Goal: Transaction & Acquisition: Book appointment/travel/reservation

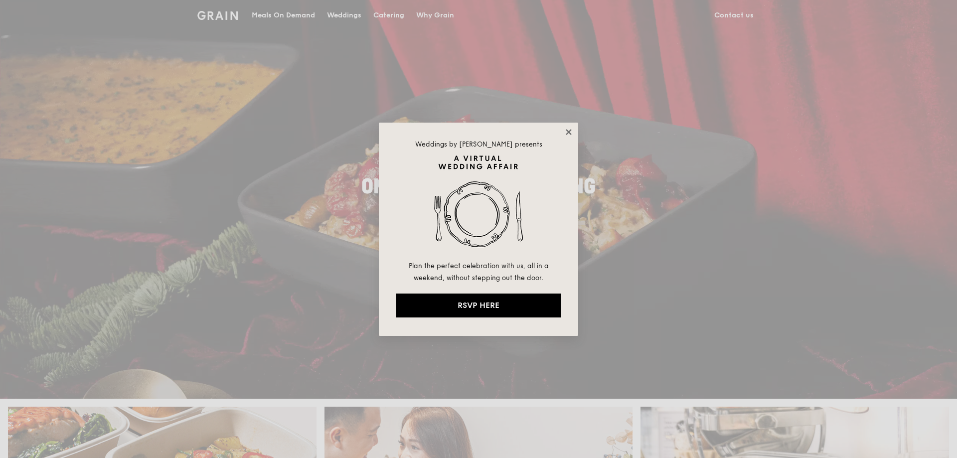
click at [567, 134] on icon at bounding box center [568, 131] width 5 height 5
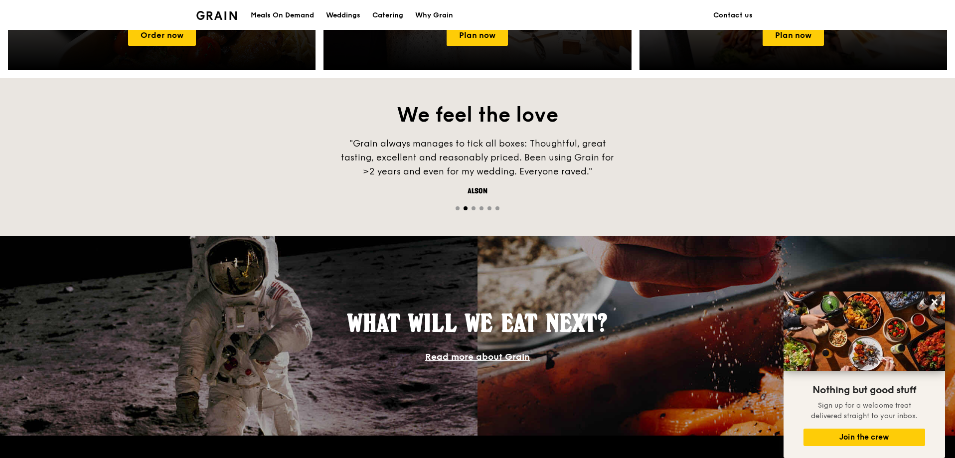
scroll to position [499, 0]
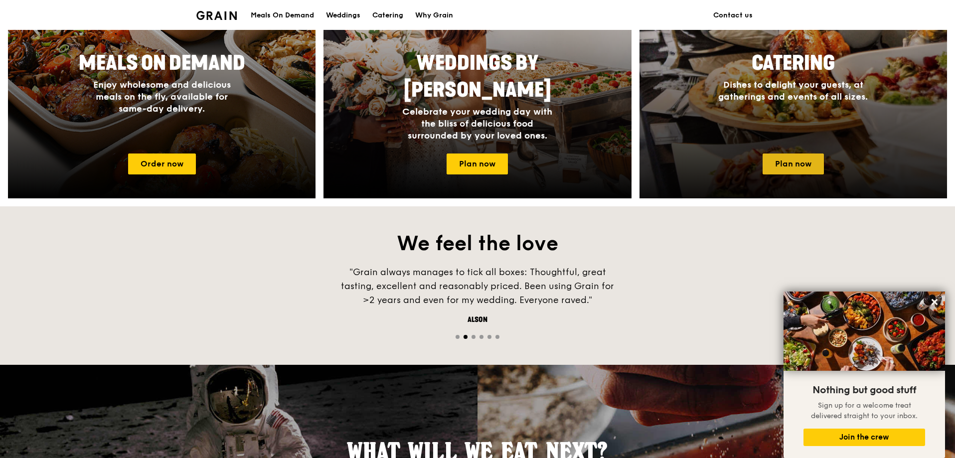
click at [804, 157] on link "Plan now" at bounding box center [793, 164] width 61 height 21
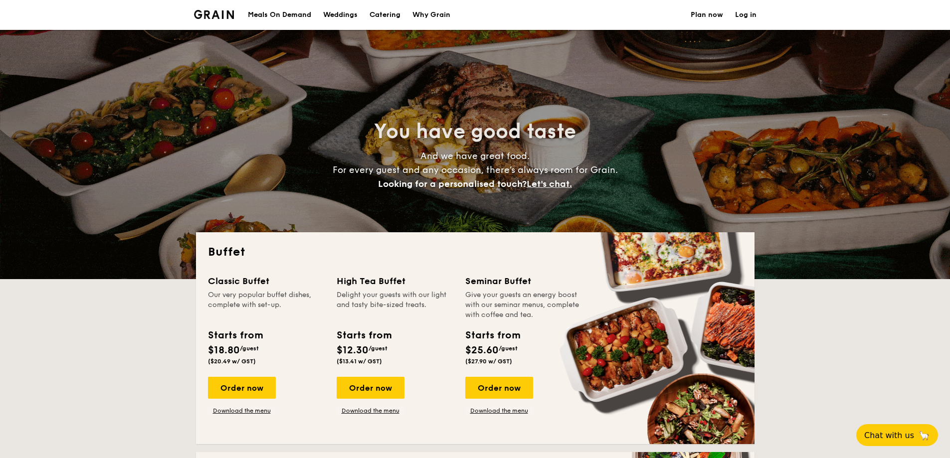
select select
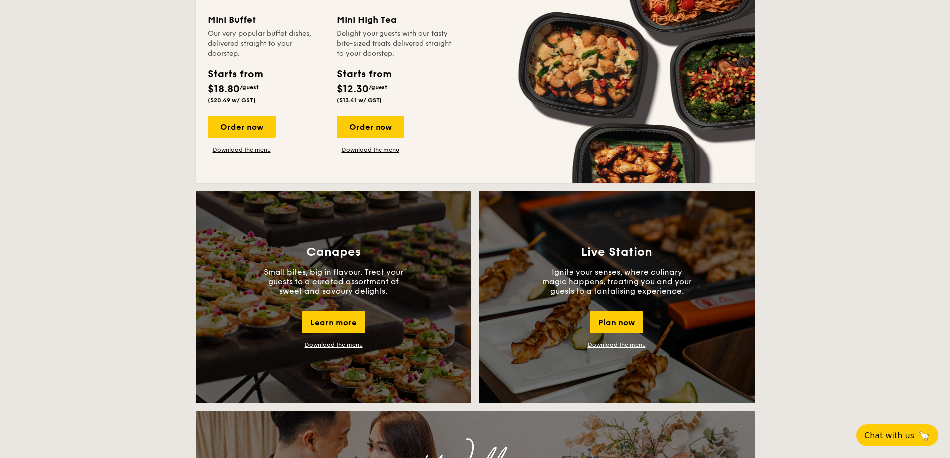
scroll to position [698, 0]
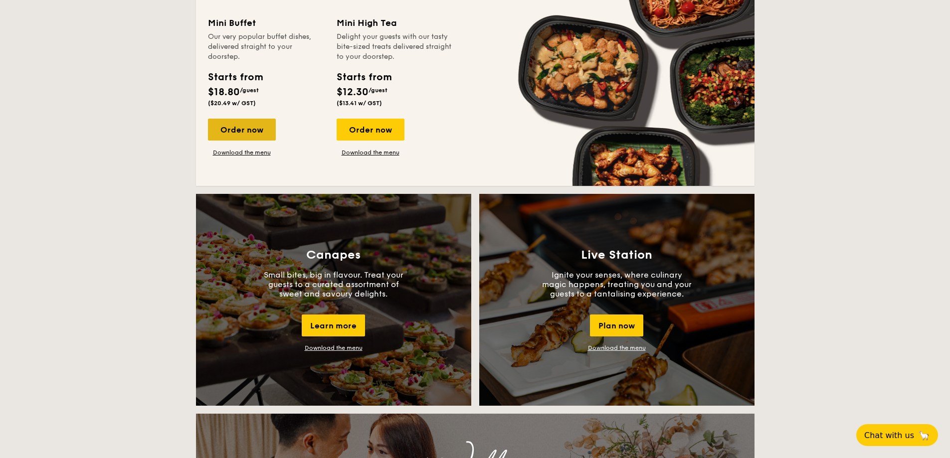
click at [262, 136] on div "Order now" at bounding box center [242, 130] width 68 height 22
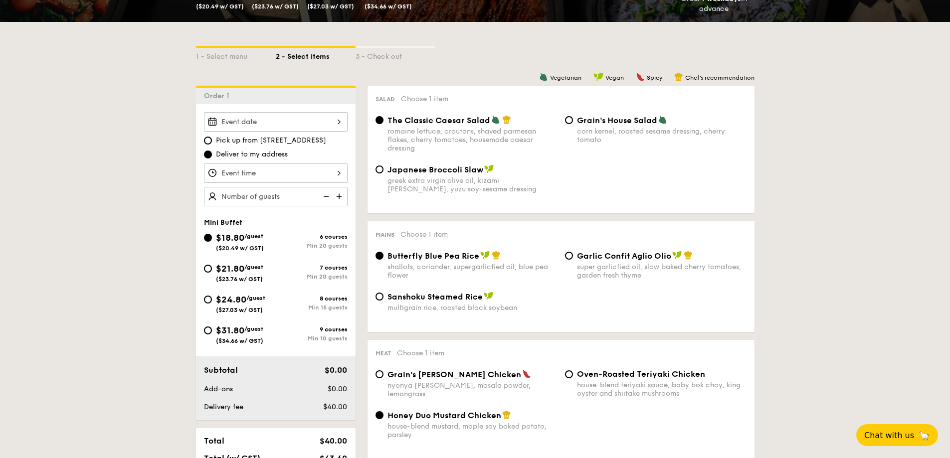
scroll to position [199, 0]
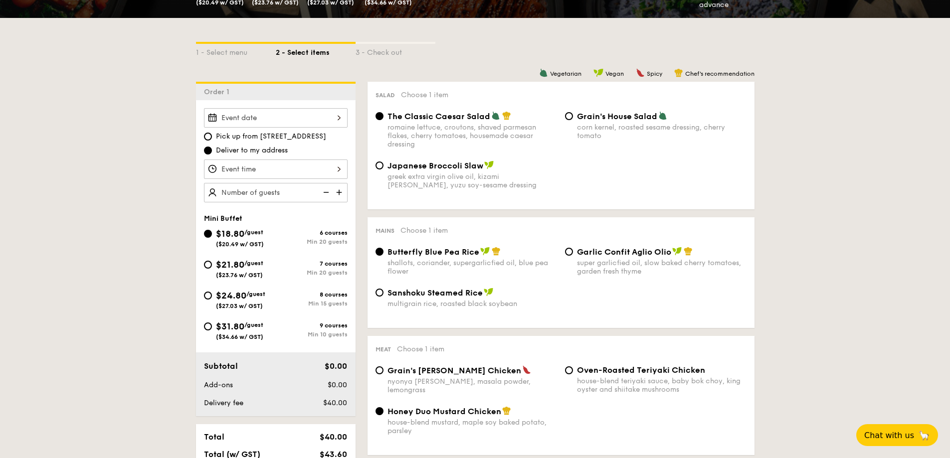
click at [260, 325] on span "/guest" at bounding box center [253, 325] width 19 height 7
click at [212, 325] on input "$31.80 /guest ($34.66 w/ GST) 9 courses Min 10 guests" at bounding box center [208, 327] width 8 height 8
radio input "true"
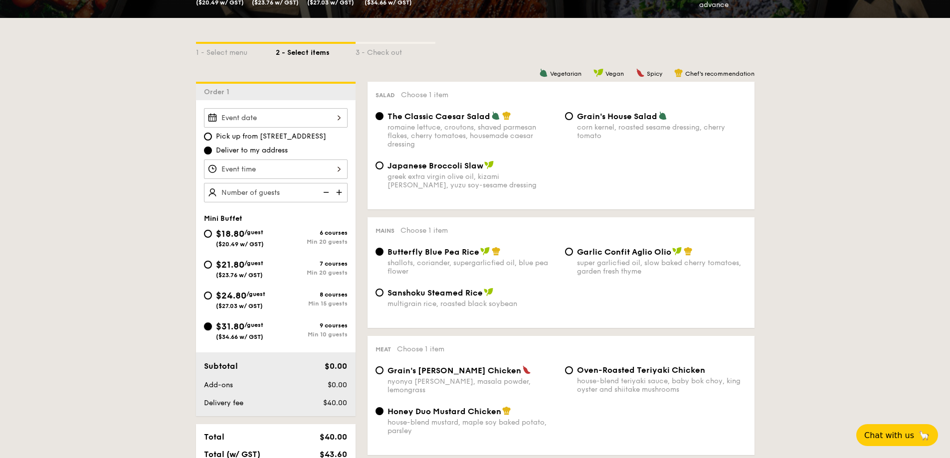
radio input "false"
radio input "true"
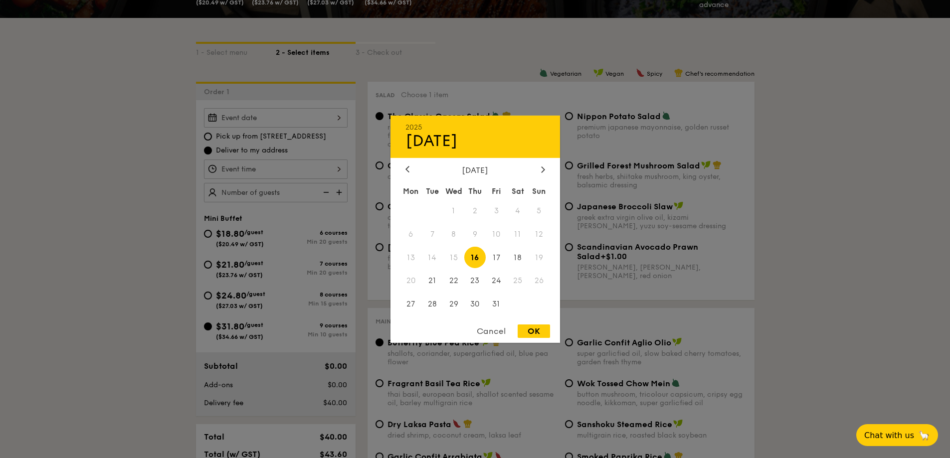
click at [296, 111] on div "2025 Oct [DATE] Tue Wed Thu Fri Sat Sun 1 2 3 4 5 6 7 8 9 10 11 12 13 14 15 16 …" at bounding box center [276, 117] width 144 height 19
click at [516, 253] on span "18" at bounding box center [517, 257] width 21 height 21
click at [540, 332] on div "OK" at bounding box center [533, 331] width 32 height 13
type input "[DATE]"
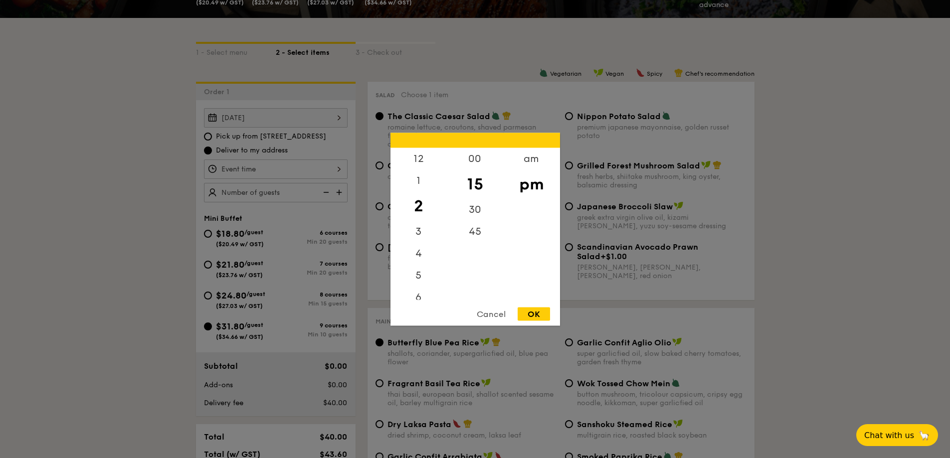
click at [338, 168] on div "12 1 2 3 4 5 6 7 8 9 10 11 00 15 30 45 am pm Cancel OK" at bounding box center [276, 169] width 144 height 19
click at [424, 202] on div "6" at bounding box center [418, 200] width 56 height 29
drag, startPoint x: 474, startPoint y: 183, endPoint x: 477, endPoint y: 204, distance: 21.2
click at [477, 204] on div "00 15 30 45" at bounding box center [475, 224] width 56 height 152
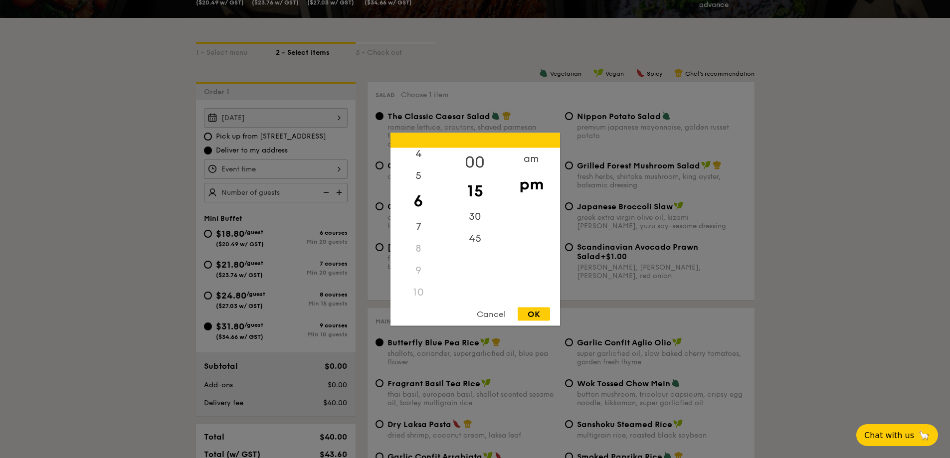
click at [472, 161] on div "00" at bounding box center [475, 162] width 56 height 29
click at [517, 185] on div "pm" at bounding box center [531, 183] width 56 height 29
drag, startPoint x: 476, startPoint y: 200, endPoint x: 468, endPoint y: 156, distance: 45.2
click at [479, 264] on div "00 15 30 45" at bounding box center [475, 224] width 56 height 152
drag, startPoint x: 467, startPoint y: 150, endPoint x: 471, endPoint y: 155, distance: 6.0
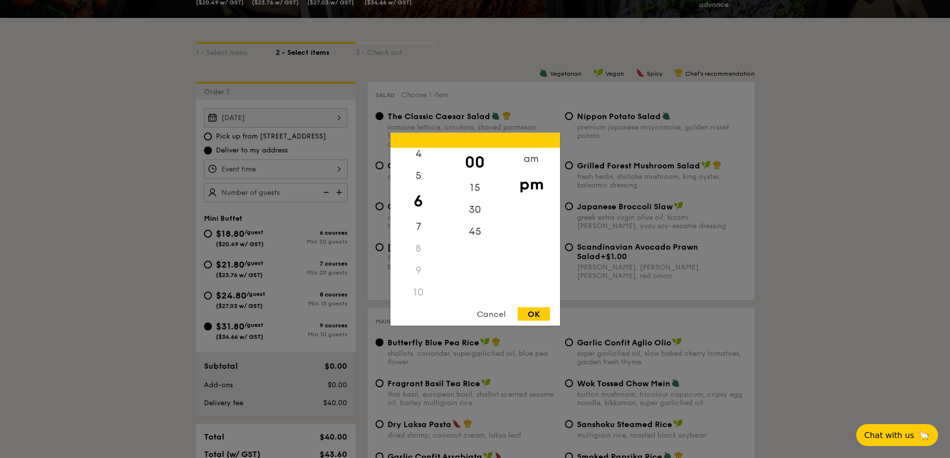
click at [467, 151] on div "00" at bounding box center [475, 162] width 56 height 29
click at [472, 158] on div "00" at bounding box center [475, 162] width 56 height 29
drag, startPoint x: 472, startPoint y: 158, endPoint x: 475, endPoint y: 181, distance: 23.1
click at [475, 181] on div "00 15 30 45" at bounding box center [475, 224] width 56 height 152
click at [526, 183] on div "pm" at bounding box center [531, 183] width 56 height 29
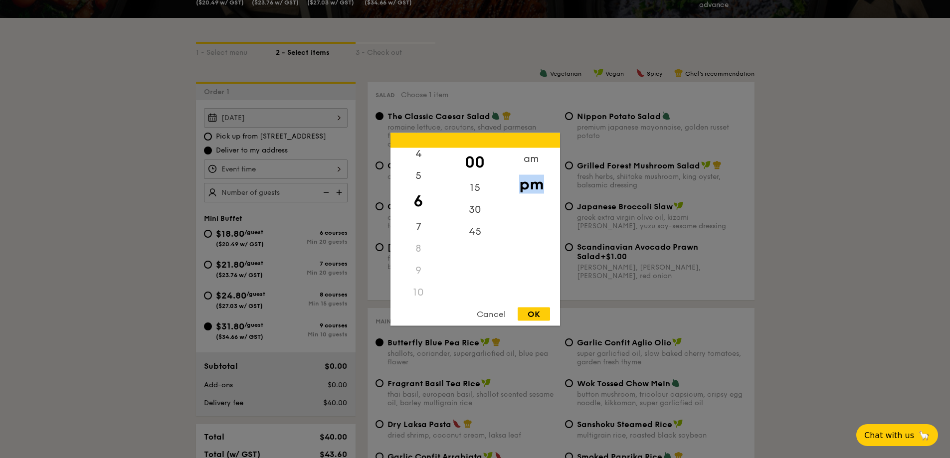
click at [526, 184] on div "pm" at bounding box center [531, 183] width 56 height 29
click at [521, 309] on div "OK" at bounding box center [533, 313] width 32 height 13
type input "6:00PM"
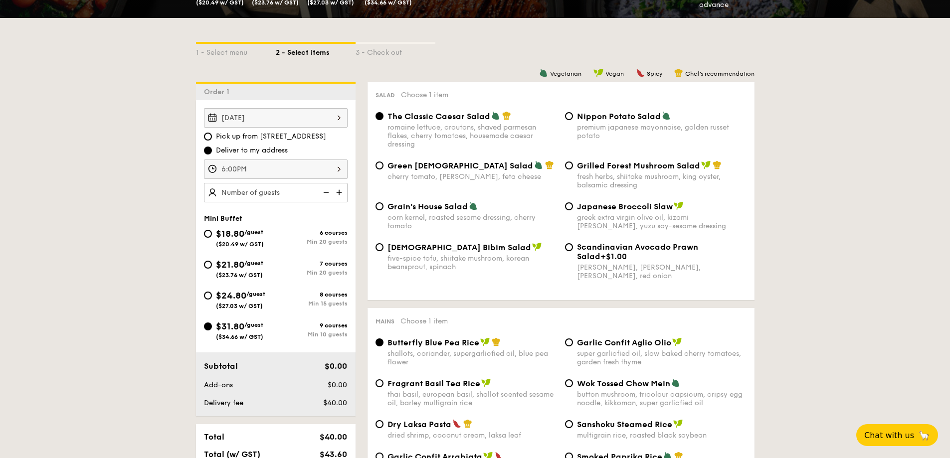
click at [322, 195] on img at bounding box center [325, 192] width 15 height 19
click at [341, 194] on img at bounding box center [340, 192] width 15 height 19
click at [331, 193] on img at bounding box center [325, 192] width 15 height 19
type input "10 guests"
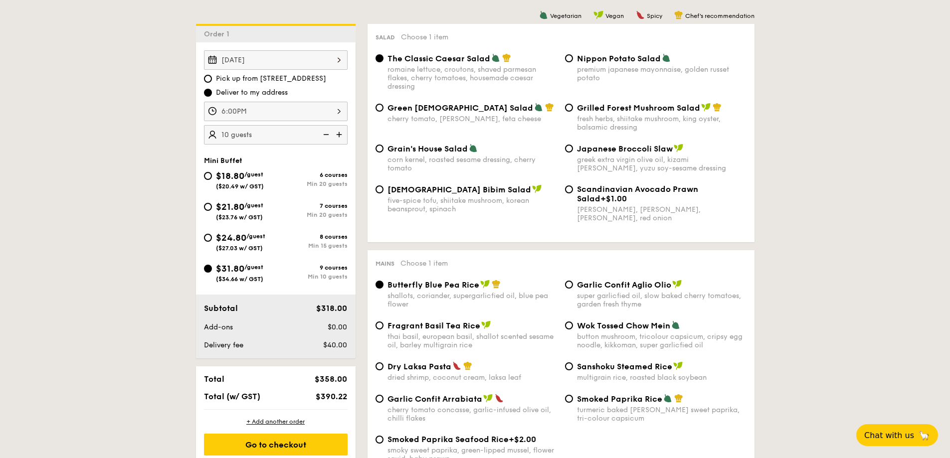
scroll to position [299, 0]
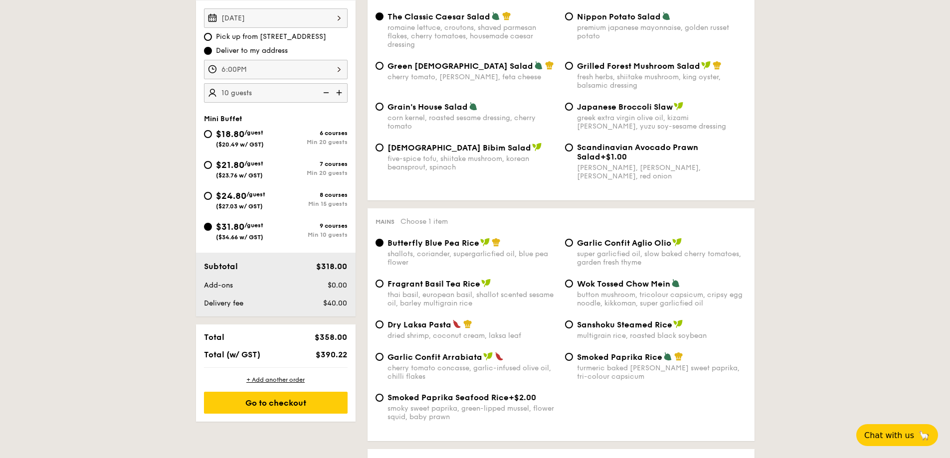
click at [277, 302] on div "Delivery fee" at bounding box center [245, 304] width 91 height 10
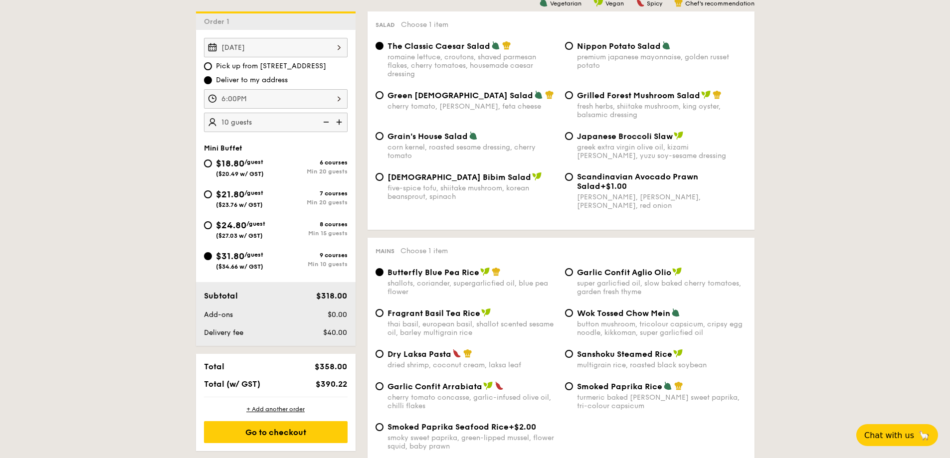
scroll to position [199, 0]
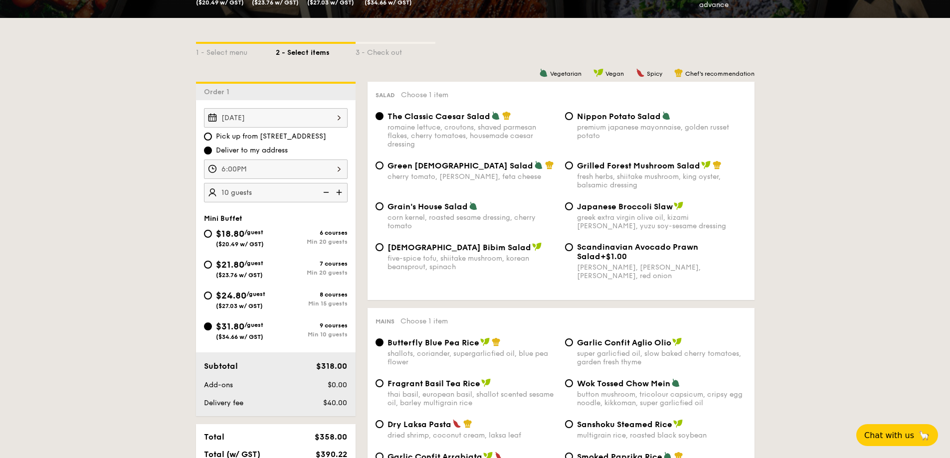
click at [305, 135] on span "Pick up from [STREET_ADDRESS]" at bounding box center [271, 137] width 110 height 10
click at [212, 135] on input "Pick up from [STREET_ADDRESS]" at bounding box center [208, 137] width 8 height 8
radio input "true"
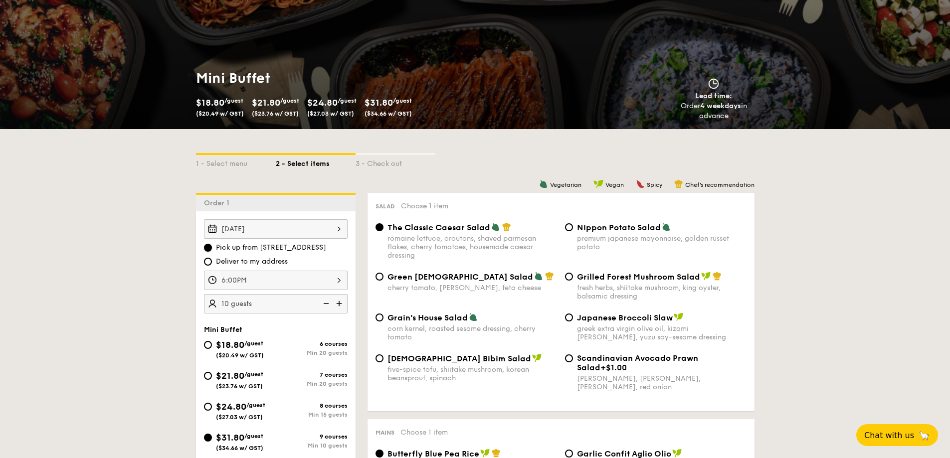
scroll to position [50, 0]
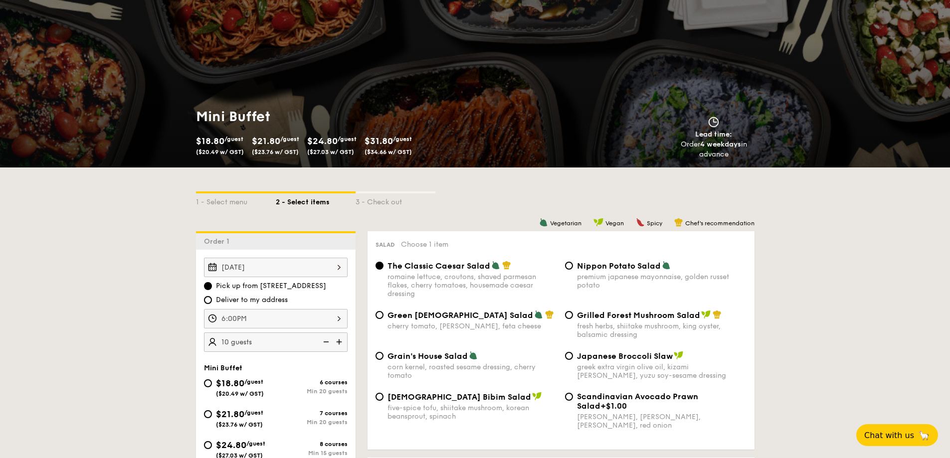
drag, startPoint x: 326, startPoint y: 289, endPoint x: 261, endPoint y: 289, distance: 64.3
click at [261, 289] on span "Pick up from [STREET_ADDRESS]" at bounding box center [271, 286] width 110 height 10
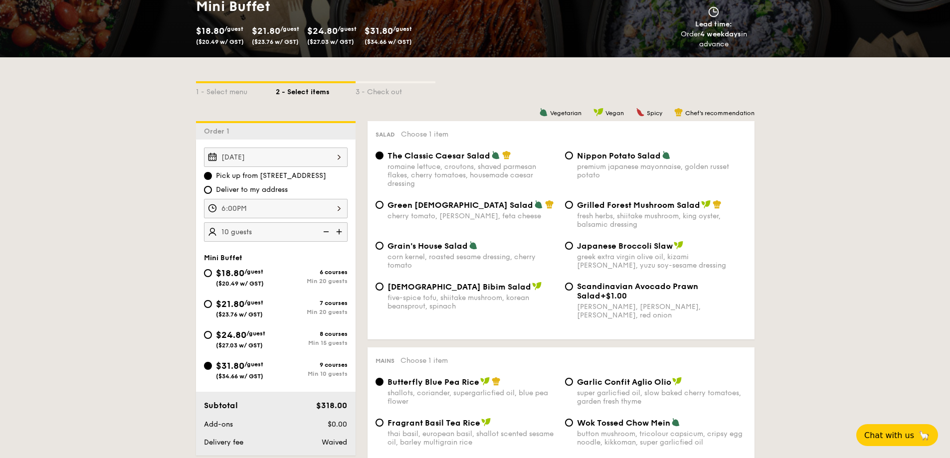
scroll to position [199, 0]
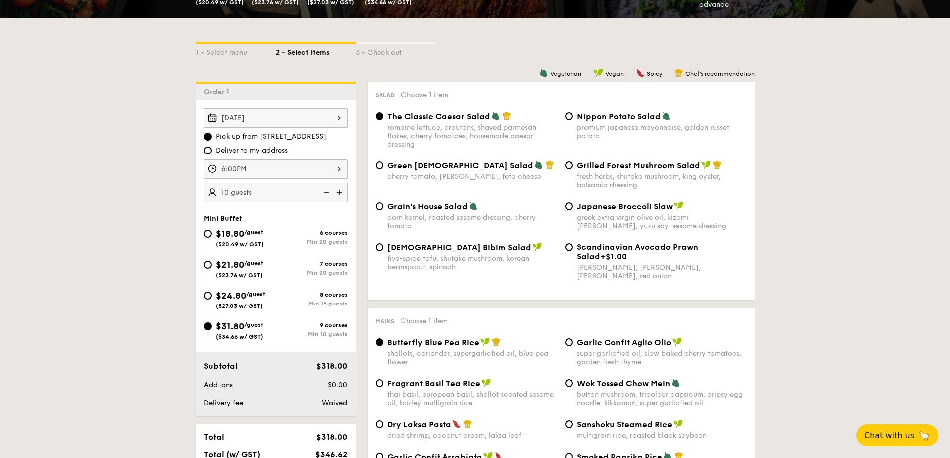
click at [317, 159] on div "[DATE] Pick up from [STREET_ADDRESS] Deliver to my address 6:00PM 10 guests" at bounding box center [276, 155] width 144 height 94
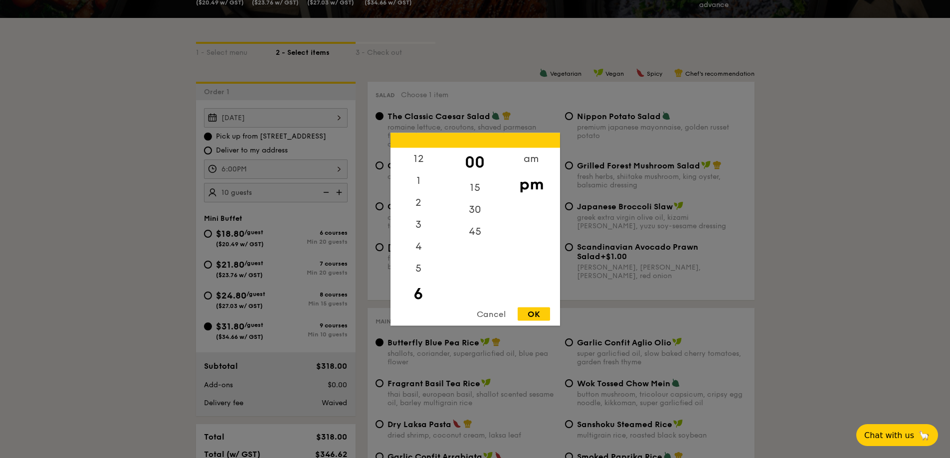
click at [320, 170] on div "6:00PM 12 1 2 3 4 5 6 7 8 9 10 11 00 15 30 45 am pm Cancel OK" at bounding box center [276, 169] width 144 height 19
click at [320, 170] on div at bounding box center [475, 229] width 950 height 458
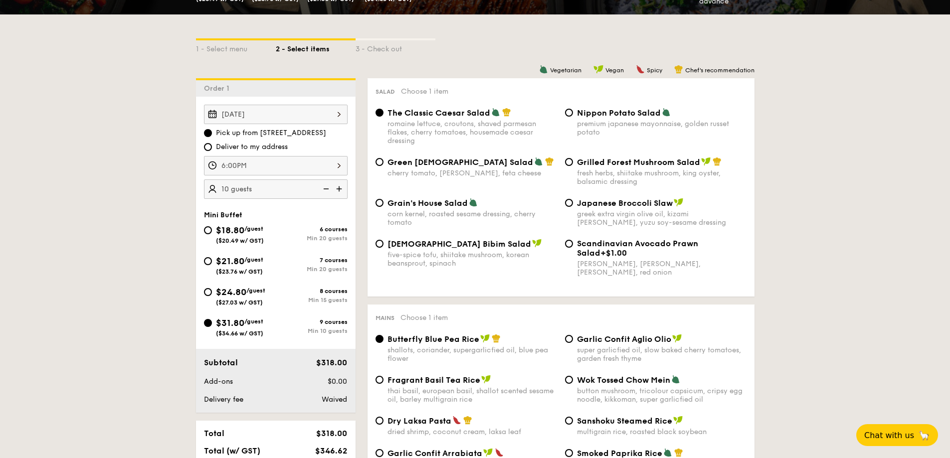
scroll to position [199, 0]
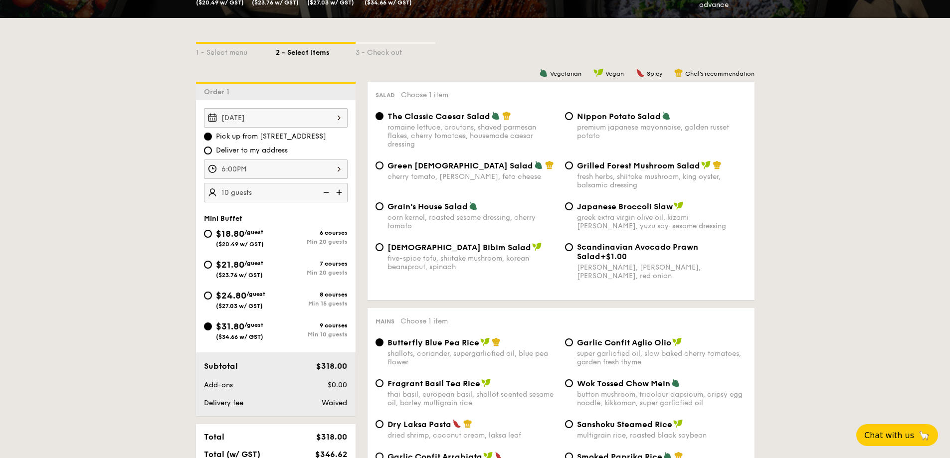
click at [334, 170] on div "6:00PM" at bounding box center [276, 169] width 144 height 19
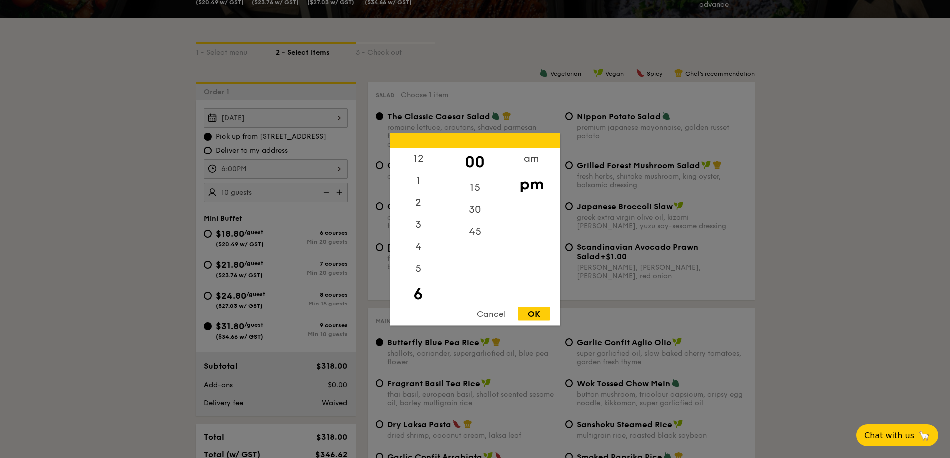
scroll to position [22, 0]
click at [424, 245] on div "5" at bounding box center [418, 249] width 56 height 29
click at [468, 206] on div "30" at bounding box center [475, 212] width 56 height 29
click at [534, 309] on div "OK" at bounding box center [533, 313] width 32 height 13
type input "5:30PM"
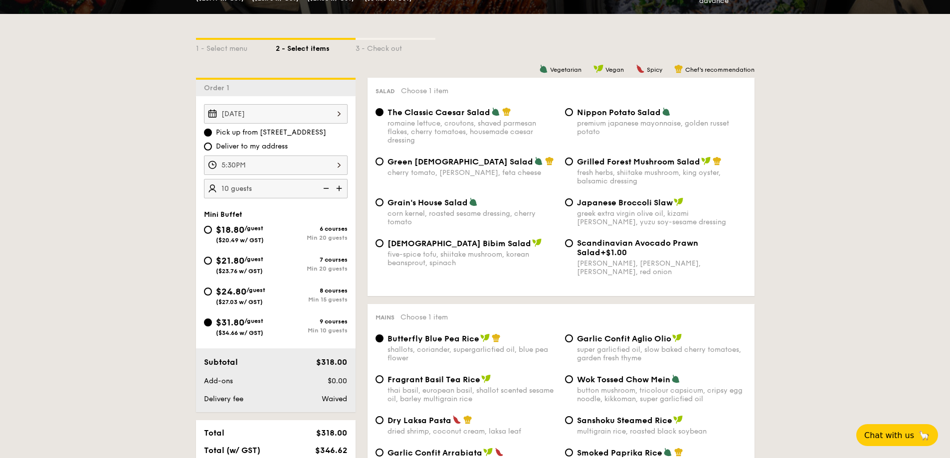
scroll to position [199, 0]
